Goal: Task Accomplishment & Management: Manage account settings

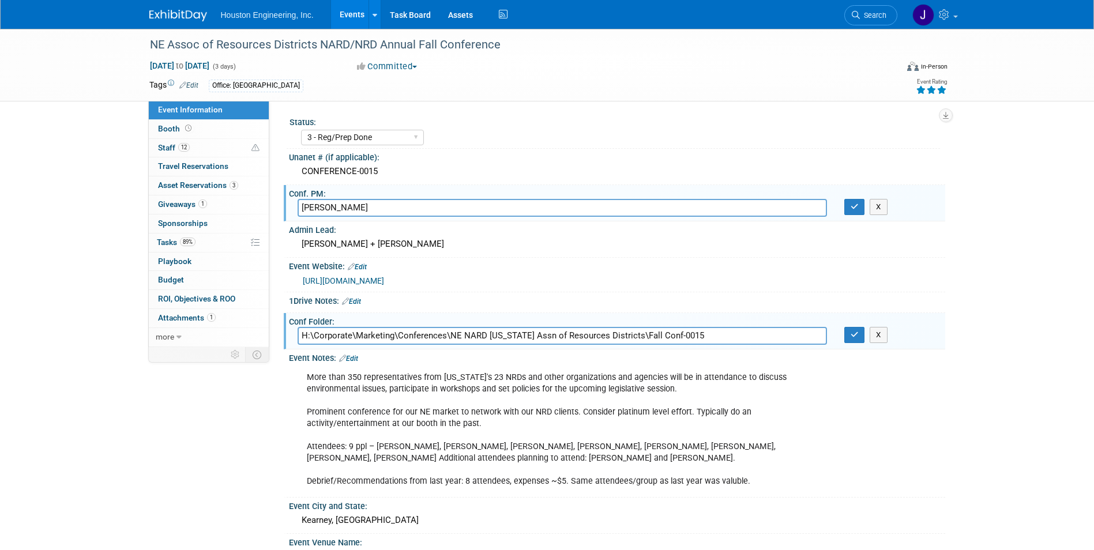
select select "3 - Reg/Prep Done"
select select "Pending"
select select "Water Resources"
click at [174, 205] on span "Giveaways 1" at bounding box center [182, 204] width 49 height 9
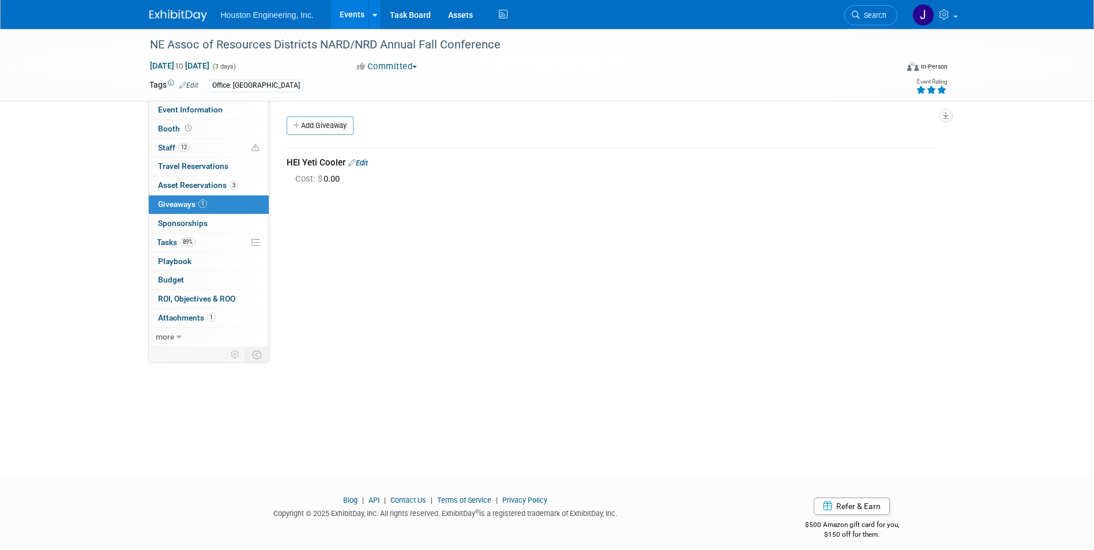
drag, startPoint x: 464, startPoint y: 234, endPoint x: 388, endPoint y: 220, distance: 76.7
click at [464, 234] on div "Status: 1 - GNG/KO Needed 2 - Post KO/Active Planning 3 - Reg/Prep Done Unanet …" at bounding box center [607, 224] width 676 height 246
click at [330, 182] on span "Cost: $ 0.00" at bounding box center [319, 179] width 49 height 10
click at [367, 161] on link "Edit" at bounding box center [358, 163] width 20 height 9
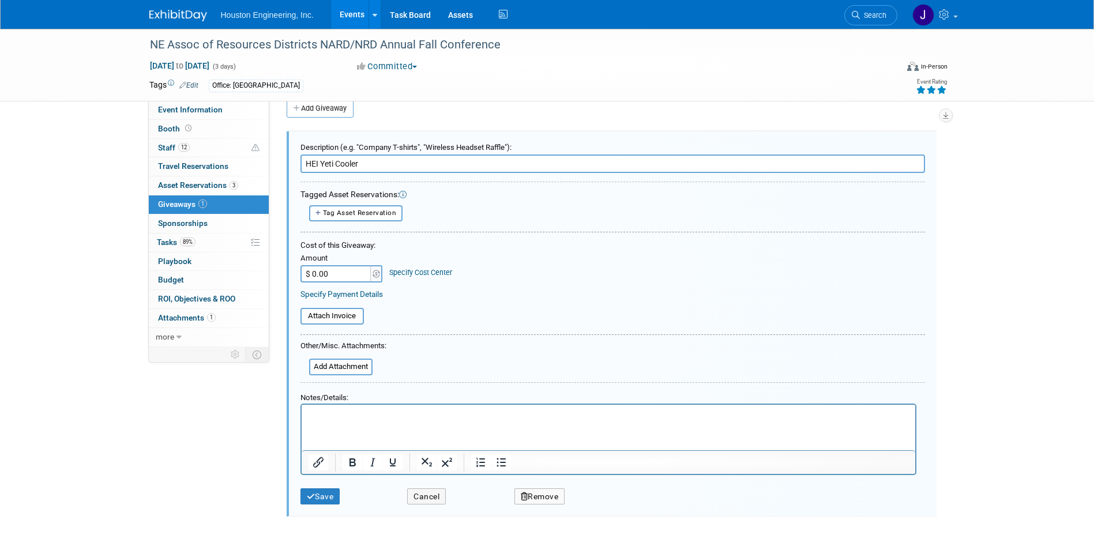
click at [351, 274] on input "$ 0.00" at bounding box center [336, 273] width 72 height 17
type input "$ 200.00"
click at [326, 498] on button "Save" at bounding box center [320, 496] width 40 height 17
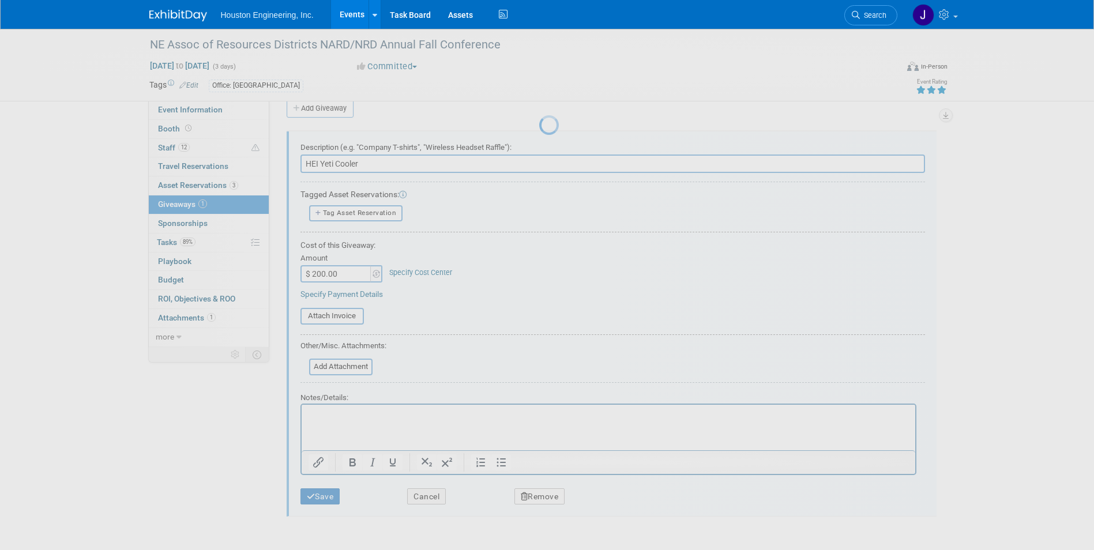
scroll to position [9, 0]
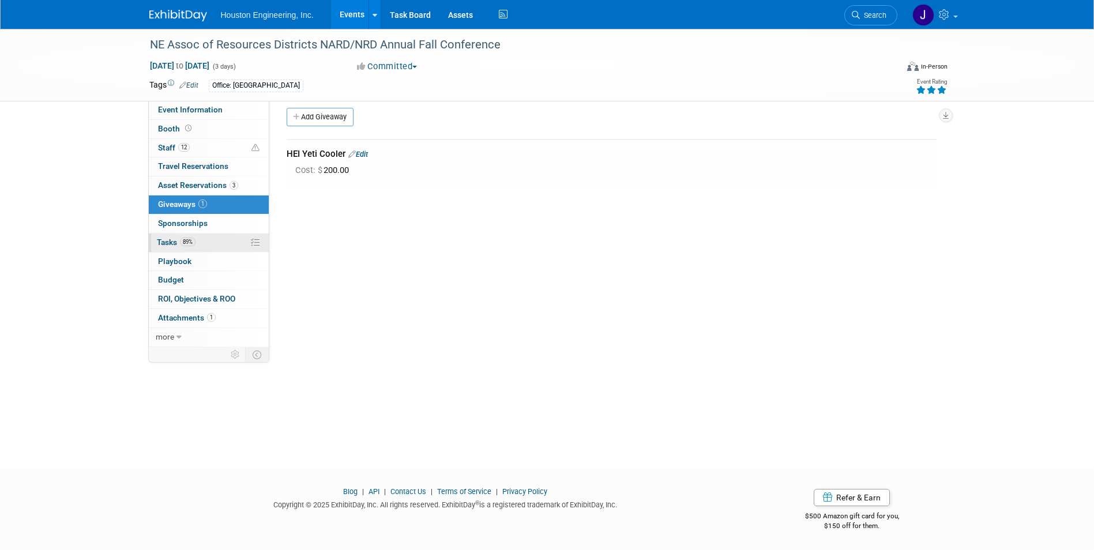
click at [197, 243] on link "89% Tasks 89%" at bounding box center [209, 243] width 120 height 18
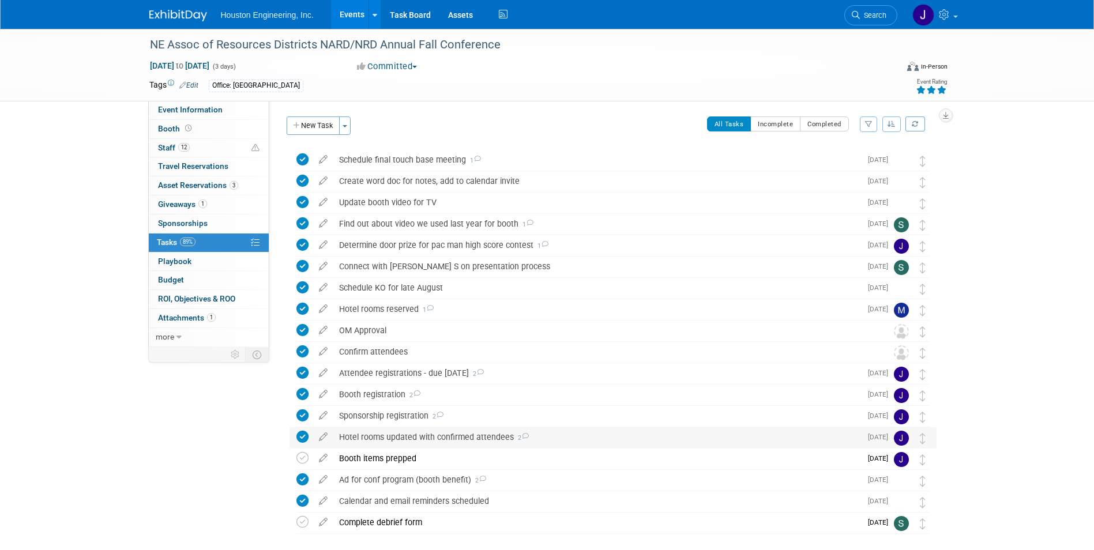
scroll to position [54, 0]
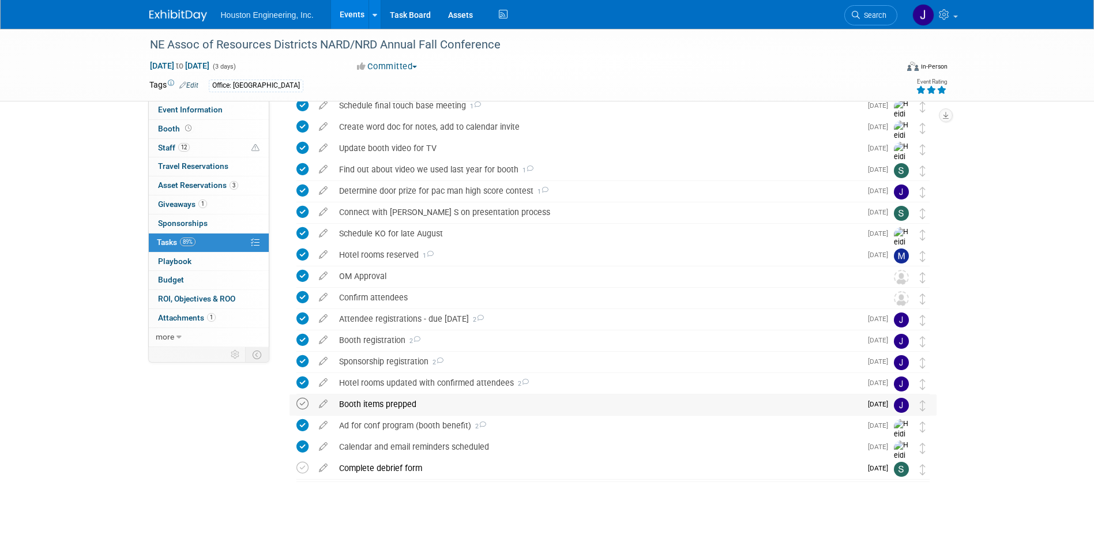
click at [302, 403] on icon at bounding box center [302, 404] width 12 height 12
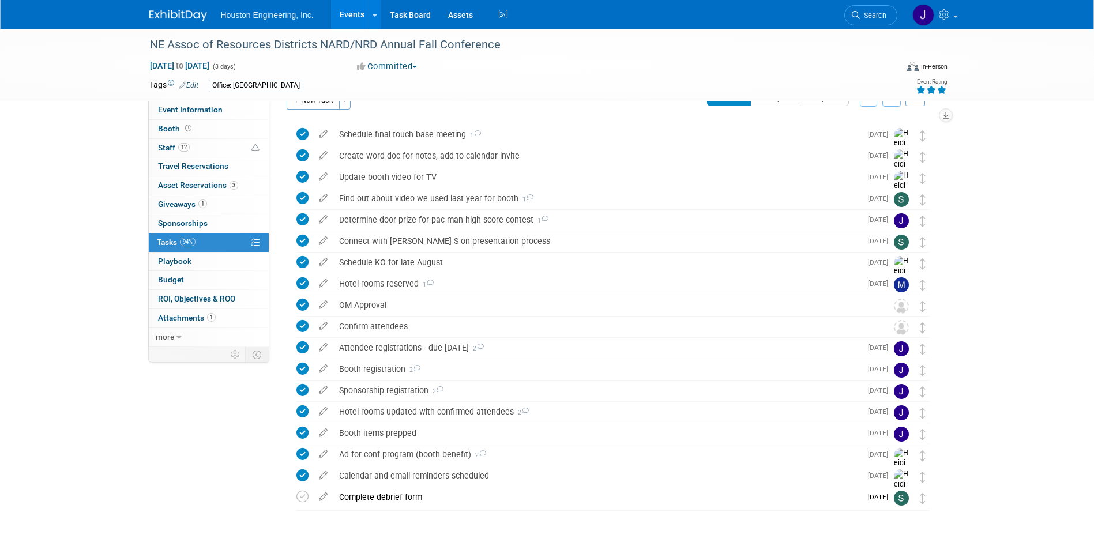
scroll to position [0, 0]
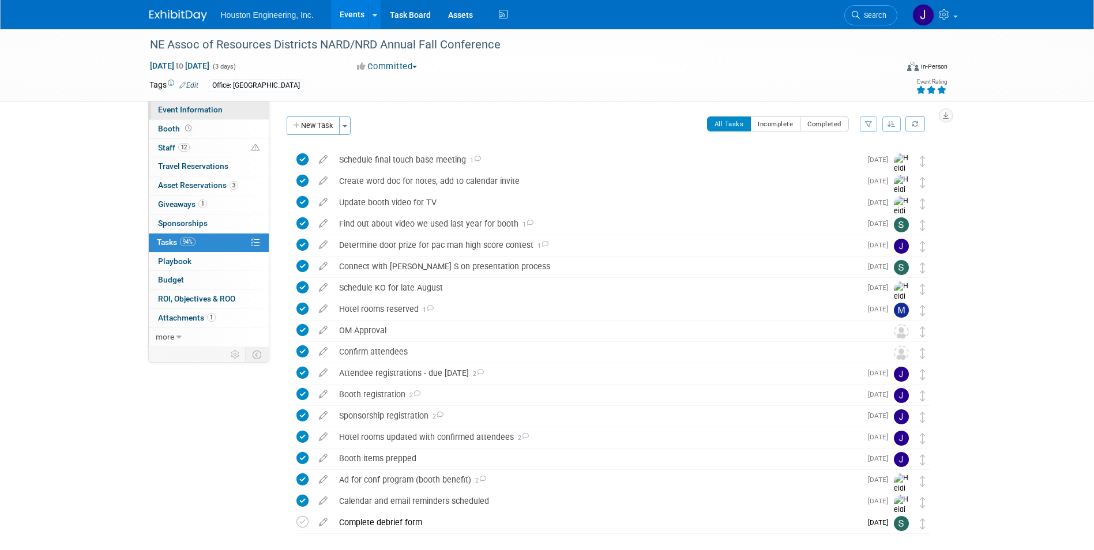
click at [194, 113] on span "Event Information" at bounding box center [190, 109] width 65 height 9
select select "3 - Reg/Prep Done"
select select "Pending"
select select "Water Resources"
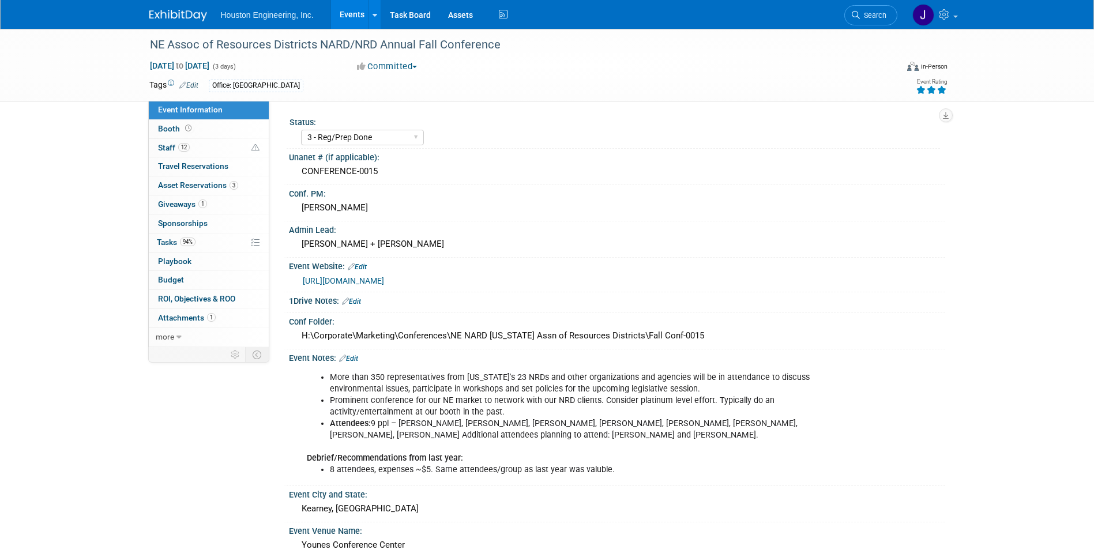
click at [691, 395] on li "Prominent conference for our NE market to network with our NRD clients. Conside…" at bounding box center [570, 406] width 481 height 23
click at [198, 320] on span "Attachments 1" at bounding box center [187, 317] width 58 height 9
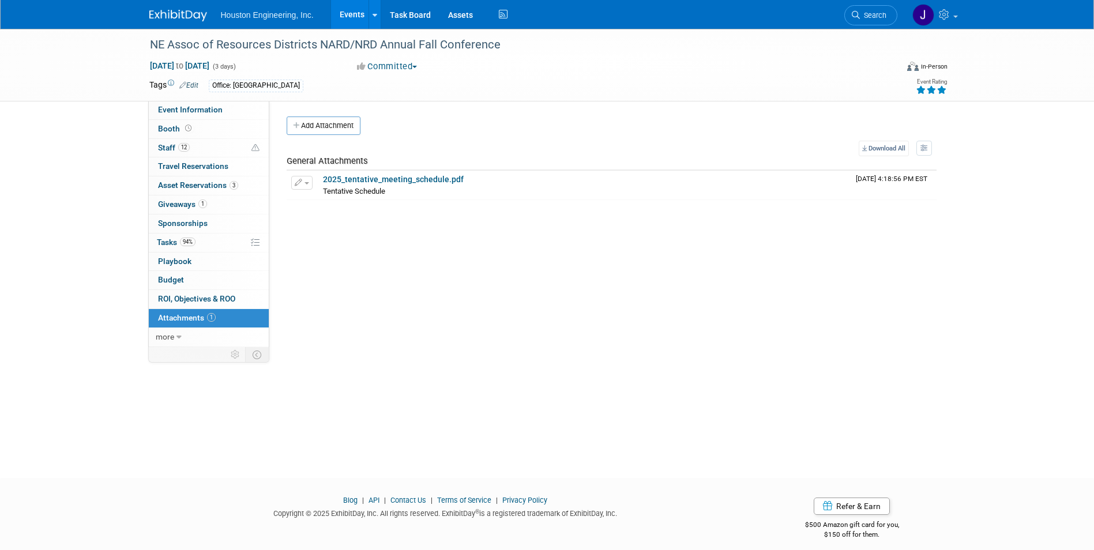
click at [467, 310] on div "Status: 1 - GNG/KO Needed 2 - Post KO/Active Planning 3 - Reg/Prep Done Unanet …" at bounding box center [607, 224] width 676 height 246
click at [424, 291] on div "Status: 1 - GNG/KO Needed 2 - Post KO/Active Planning 3 - Reg/Prep Done Unanet …" at bounding box center [607, 224] width 676 height 246
click at [415, 179] on link "2025_tentative_meeting_schedule.pdf" at bounding box center [393, 179] width 141 height 9
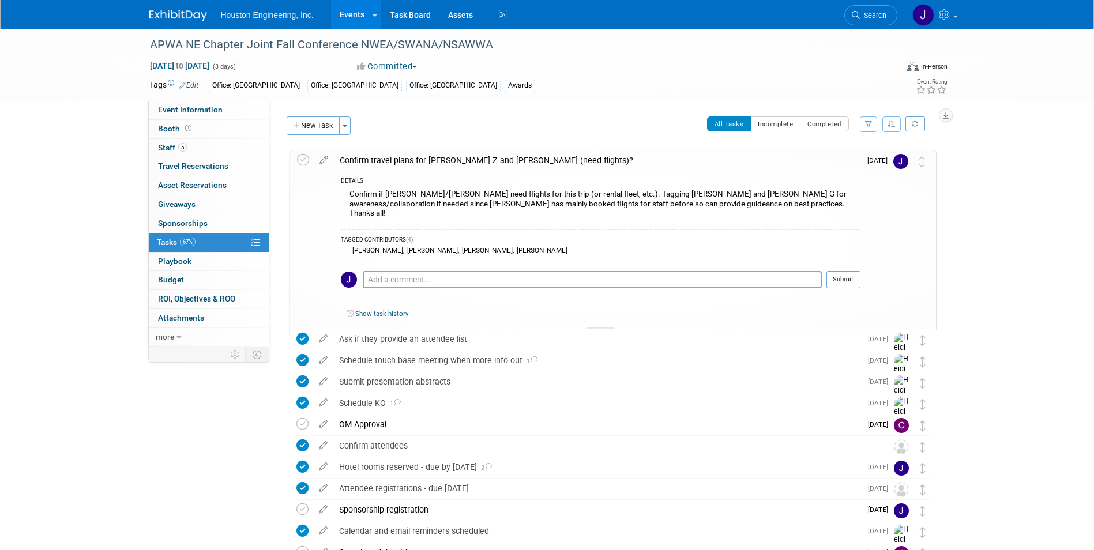
click at [420, 271] on textarea at bounding box center [592, 279] width 459 height 17
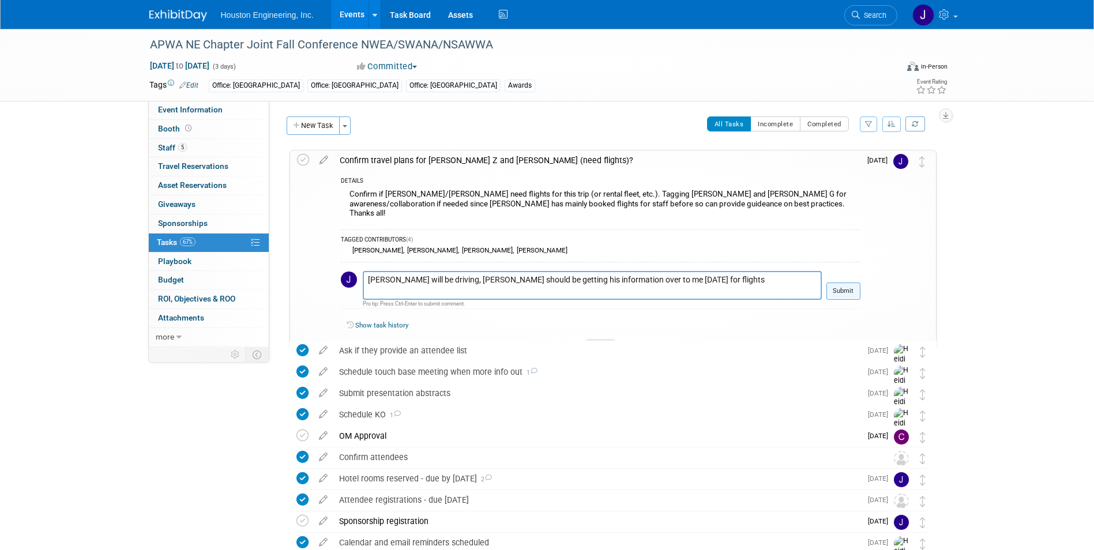
type textarea "[PERSON_NAME] will be driving, [PERSON_NAME] should be getting his information …"
drag, startPoint x: 842, startPoint y: 283, endPoint x: 851, endPoint y: 283, distance: 8.1
click at [842, 283] on button "Submit" at bounding box center [843, 291] width 34 height 17
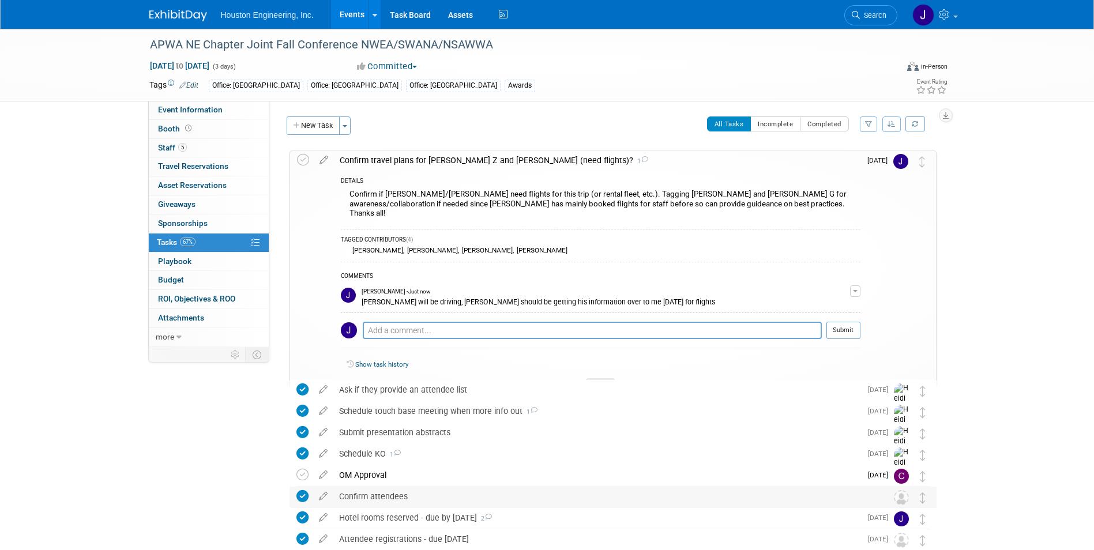
scroll to position [115, 0]
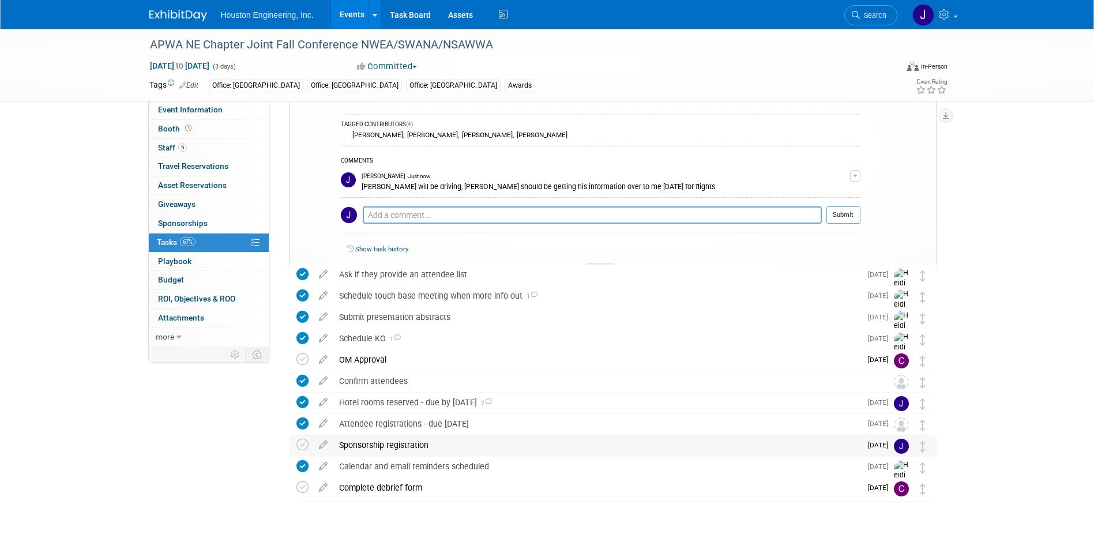
click at [417, 443] on div "Sponsorship registration" at bounding box center [597, 445] width 528 height 20
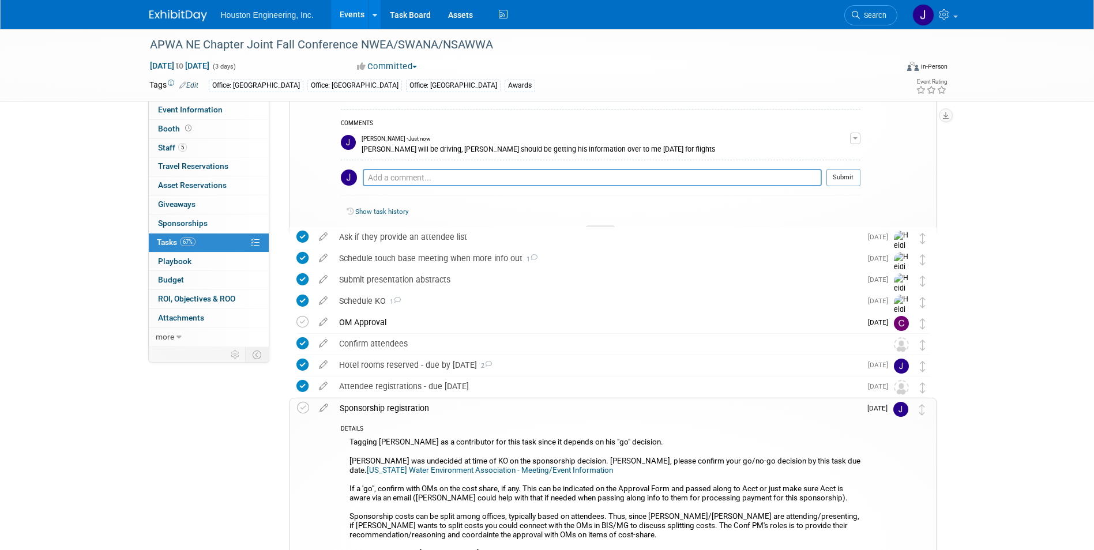
scroll to position [173, 0]
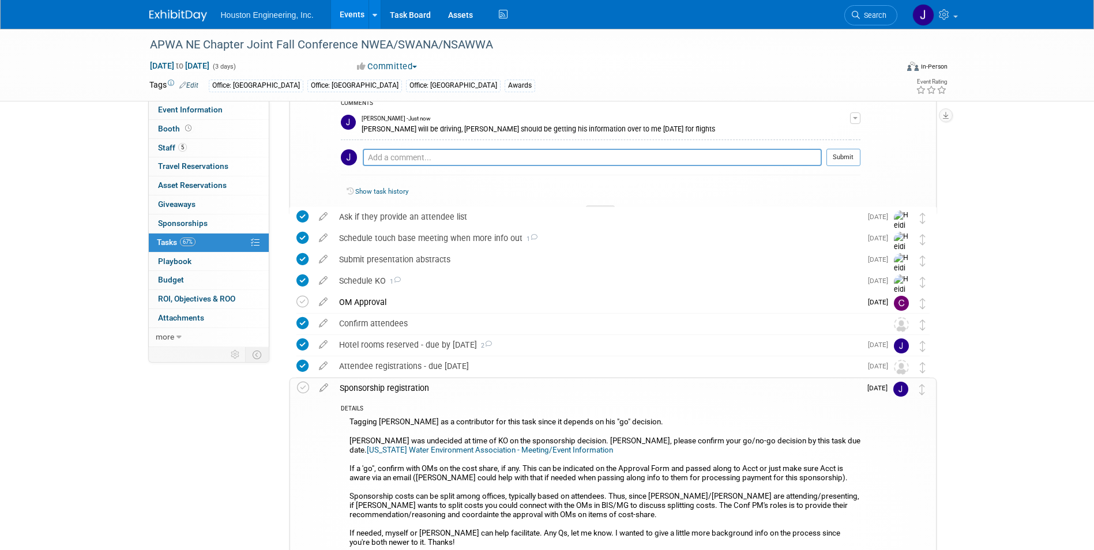
click at [482, 449] on link "[US_STATE] Water Environment Association - Meeting/Event Information" at bounding box center [490, 450] width 246 height 9
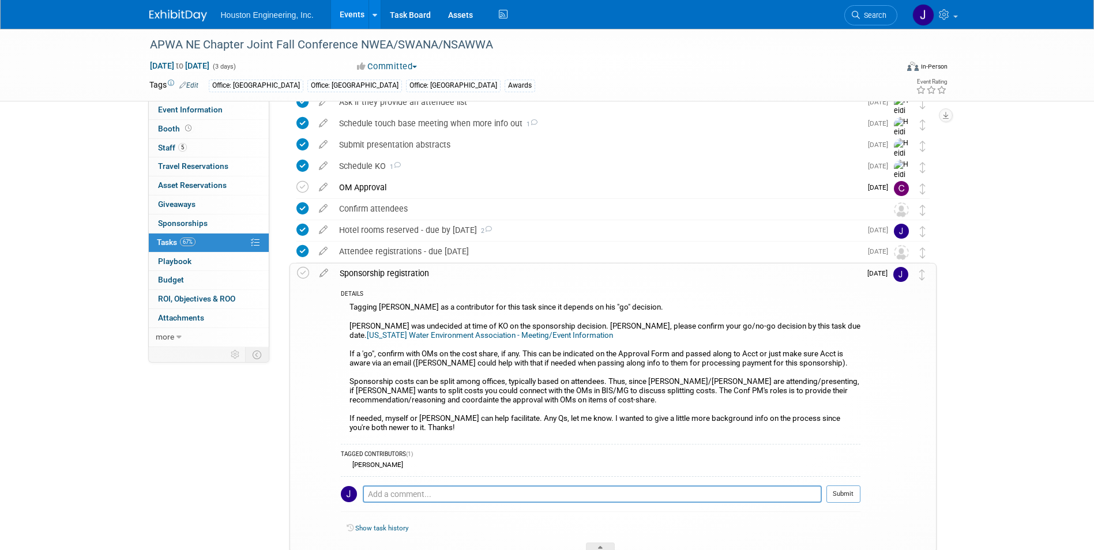
scroll to position [288, 0]
click at [480, 500] on textarea at bounding box center [592, 493] width 459 height 17
drag, startPoint x: 572, startPoint y: 379, endPoint x: 703, endPoint y: 382, distance: 130.9
click at [703, 382] on div "Tagging [PERSON_NAME] as a contributor for this task since it depends on his "g…" at bounding box center [601, 368] width 520 height 138
click at [584, 403] on div "Tagging [PERSON_NAME] as a contributor for this task since it depends on his "g…" at bounding box center [601, 368] width 520 height 138
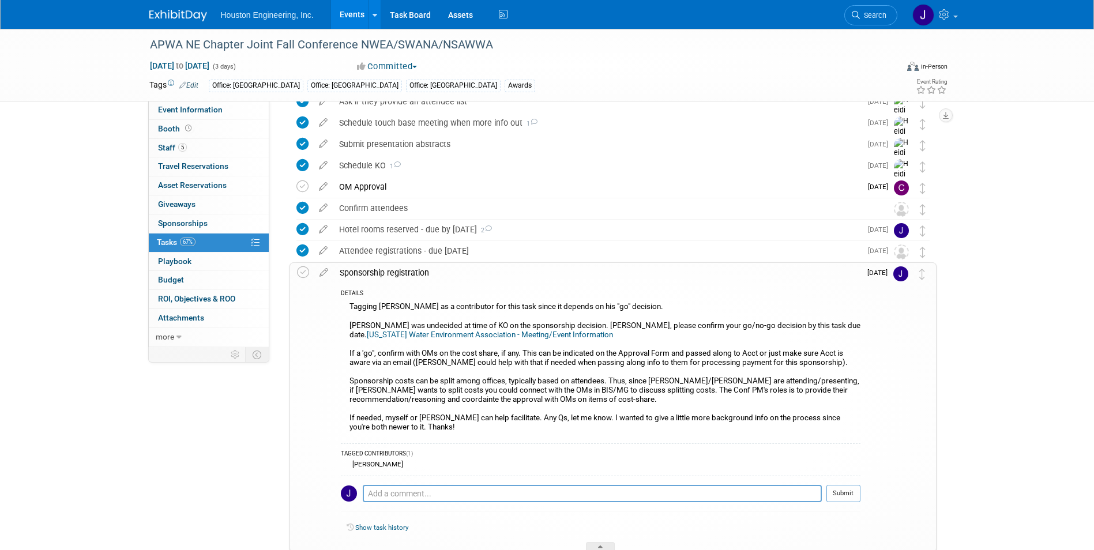
click at [371, 337] on link "[US_STATE] Water Environment Association - Meeting/Event Information" at bounding box center [490, 334] width 246 height 9
